Goal: Information Seeking & Learning: Learn about a topic

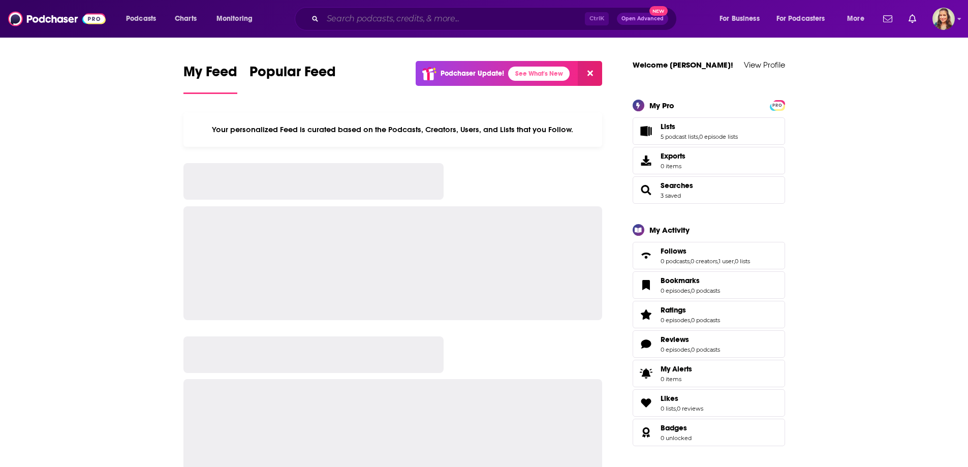
click at [355, 14] on input "Search podcasts, credits, & more..." at bounding box center [454, 19] width 262 height 16
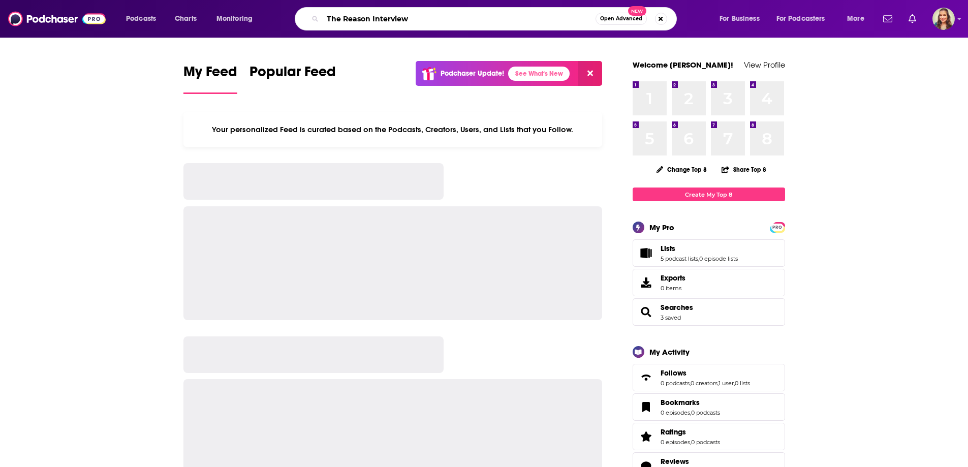
type input "The Reason Interview"
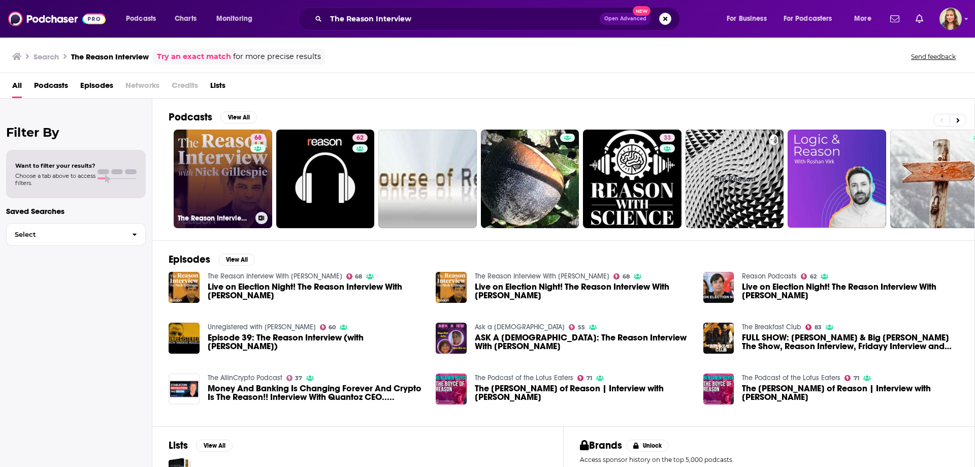
click at [241, 176] on link "68 The Reason Interview With [PERSON_NAME]" at bounding box center [223, 179] width 99 height 99
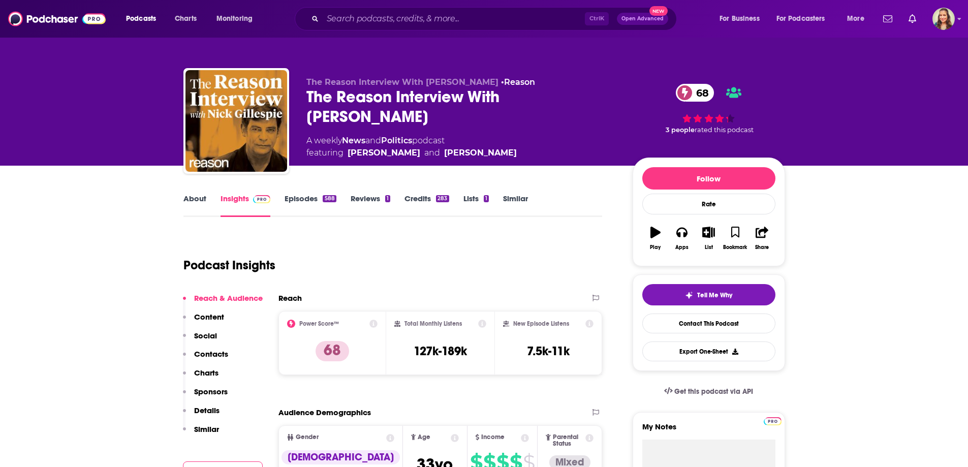
click at [196, 198] on link "About" at bounding box center [194, 205] width 23 height 23
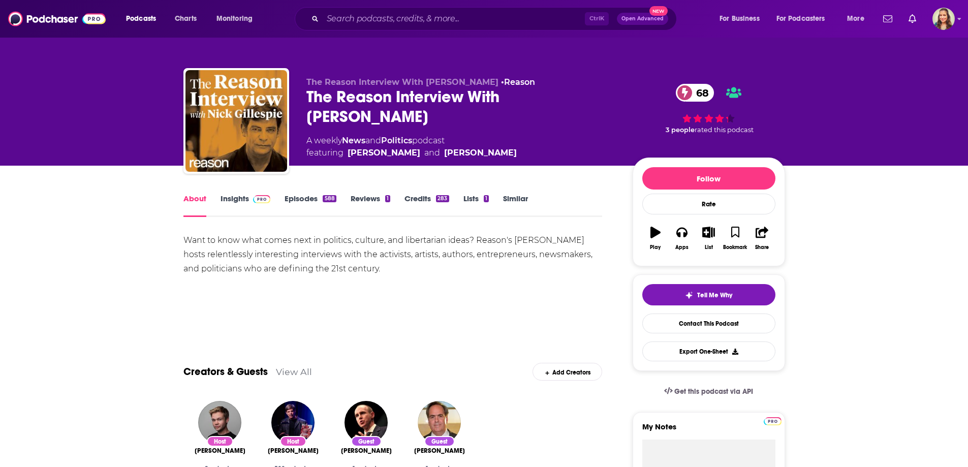
drag, startPoint x: 287, startPoint y: 233, endPoint x: 464, endPoint y: 276, distance: 181.9
click at [465, 277] on div "Want to know what comes next in politics, culture, and libertarian ideas? Reaso…" at bounding box center [392, 268] width 419 height 71
click at [426, 292] on div "Want to know what comes next in politics, culture, and libertarian ideas? Reaso…" at bounding box center [392, 268] width 419 height 71
drag, startPoint x: 428, startPoint y: 231, endPoint x: 451, endPoint y: 276, distance: 50.2
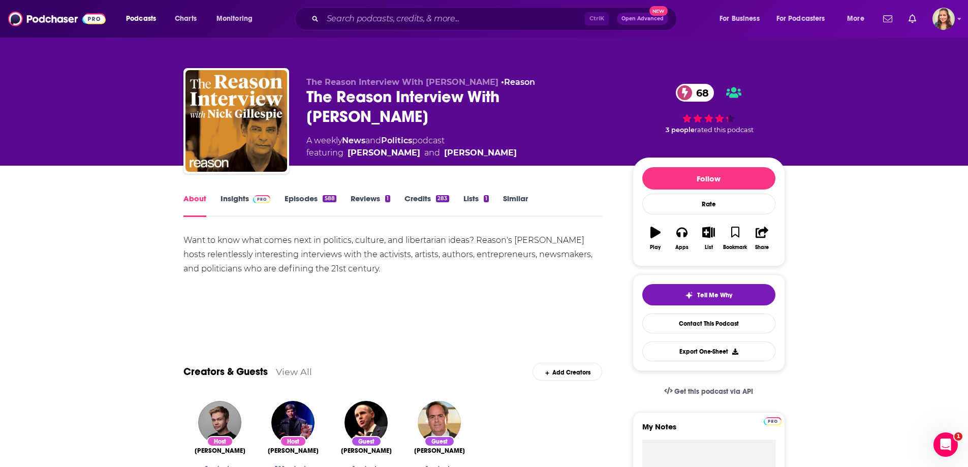
click at [451, 276] on div "Want to know what comes next in politics, culture, and libertarian ideas? Reaso…" at bounding box center [392, 268] width 419 height 71
click at [224, 196] on link "Insights" at bounding box center [245, 205] width 50 height 23
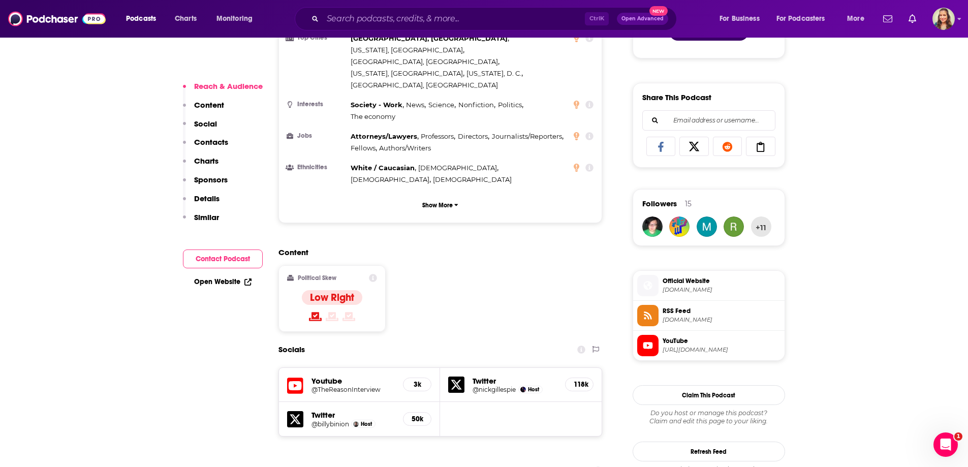
scroll to position [609, 0]
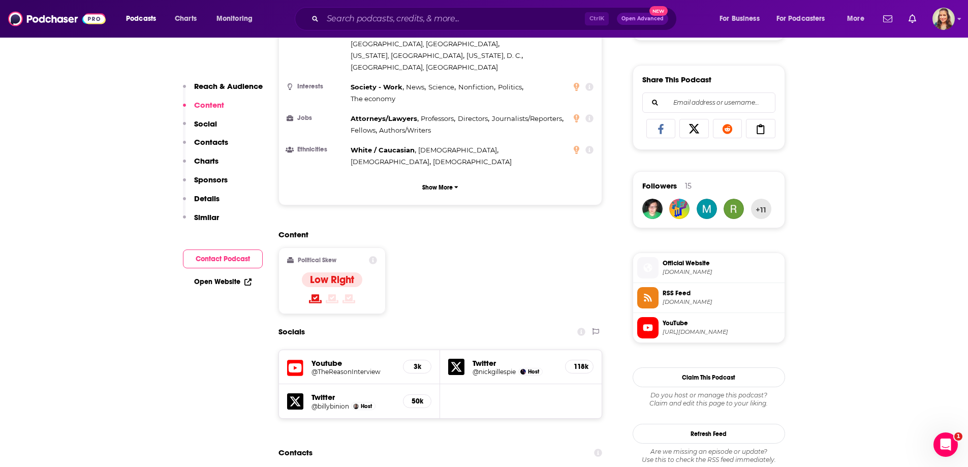
click at [339, 368] on h5 "@TheReasonInterview" at bounding box center [353, 372] width 84 height 8
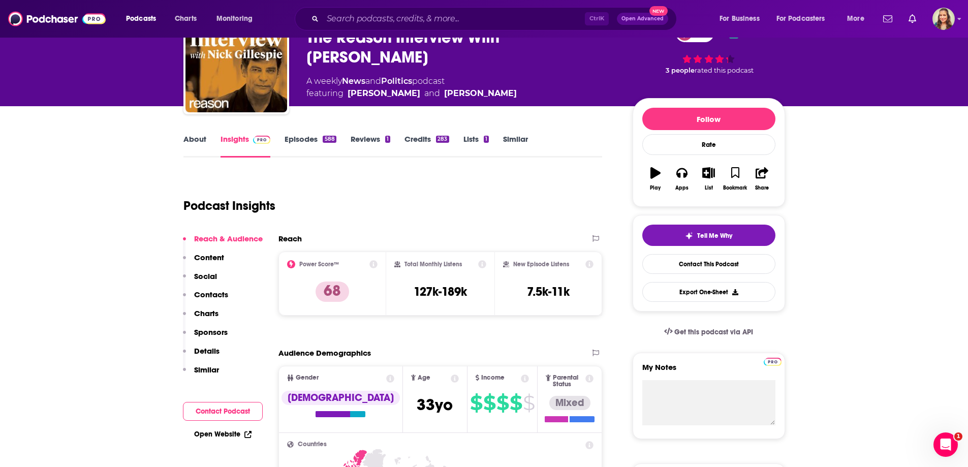
scroll to position [0, 0]
